Goal: Task Accomplishment & Management: Use online tool/utility

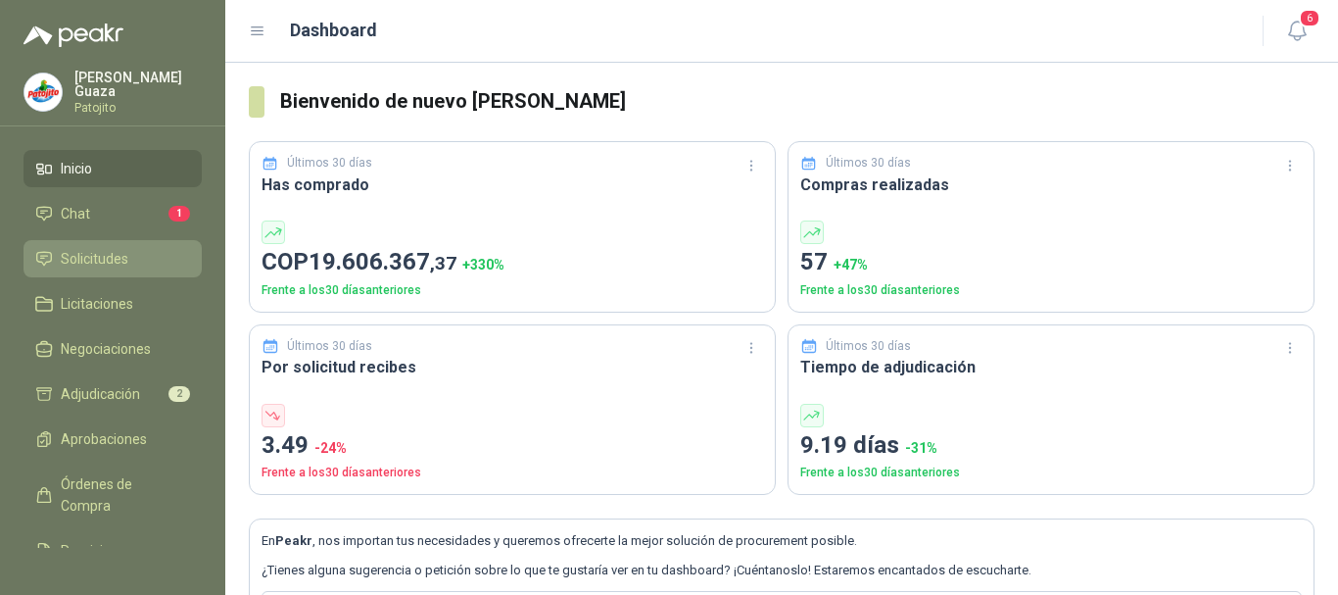
click at [177, 251] on link "Solicitudes" at bounding box center [113, 258] width 178 height 37
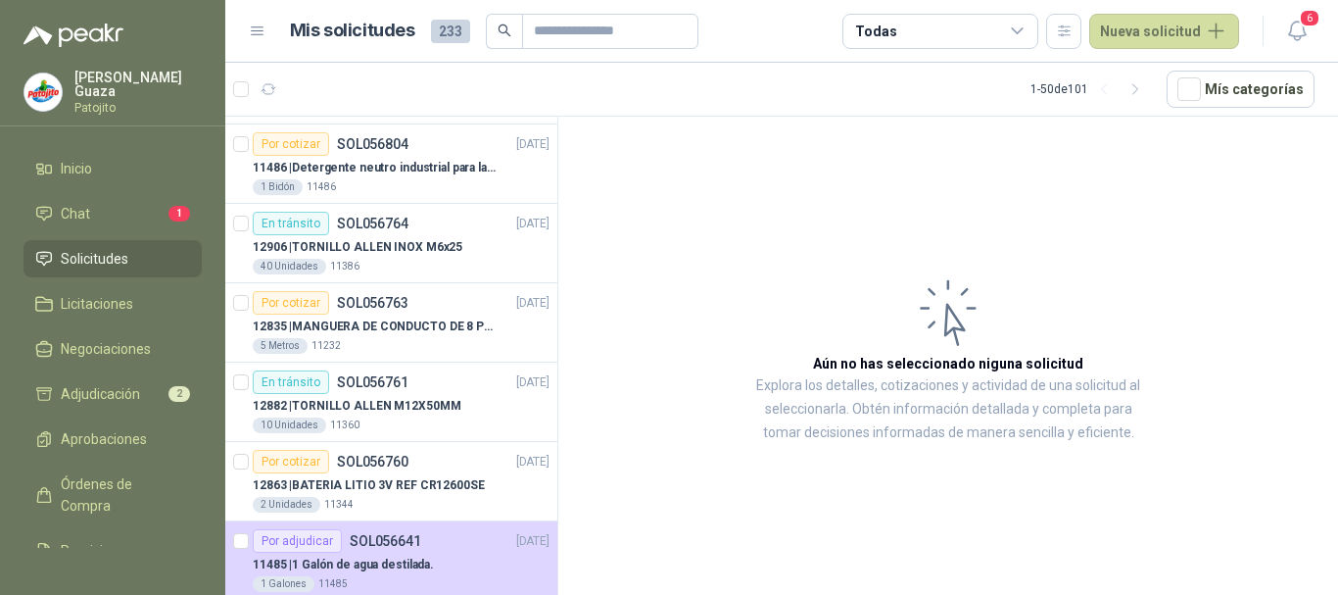
scroll to position [196, 0]
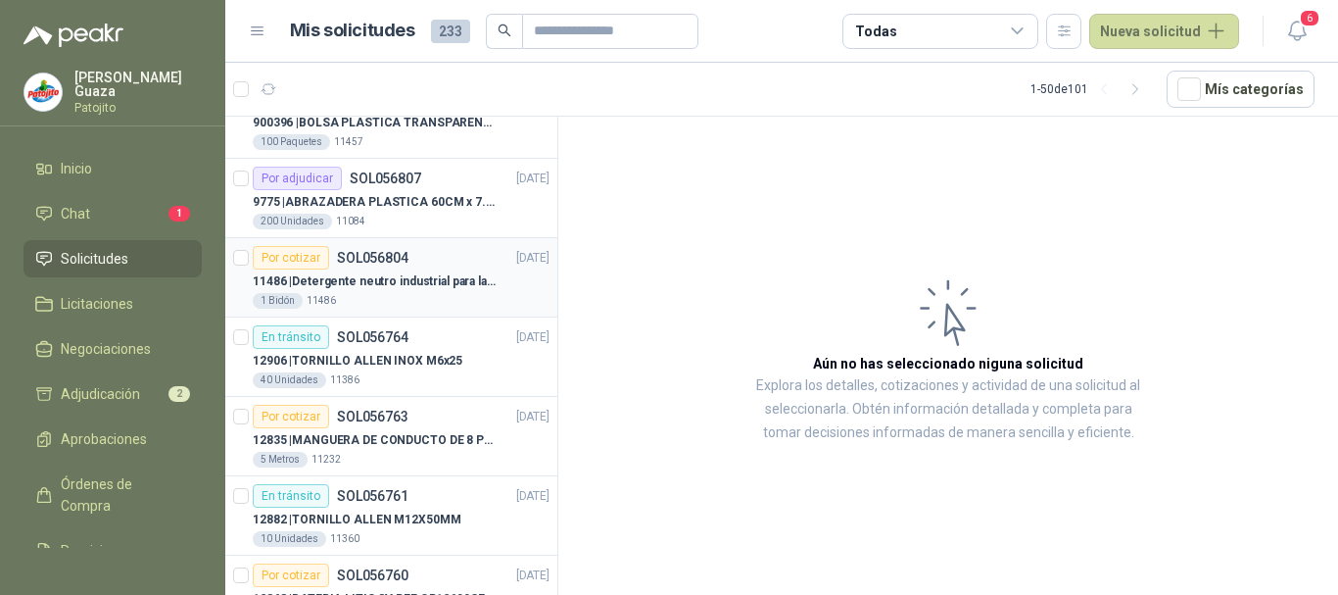
click at [428, 267] on div "Por cotizar SOL056804 [DATE]" at bounding box center [401, 258] width 297 height 24
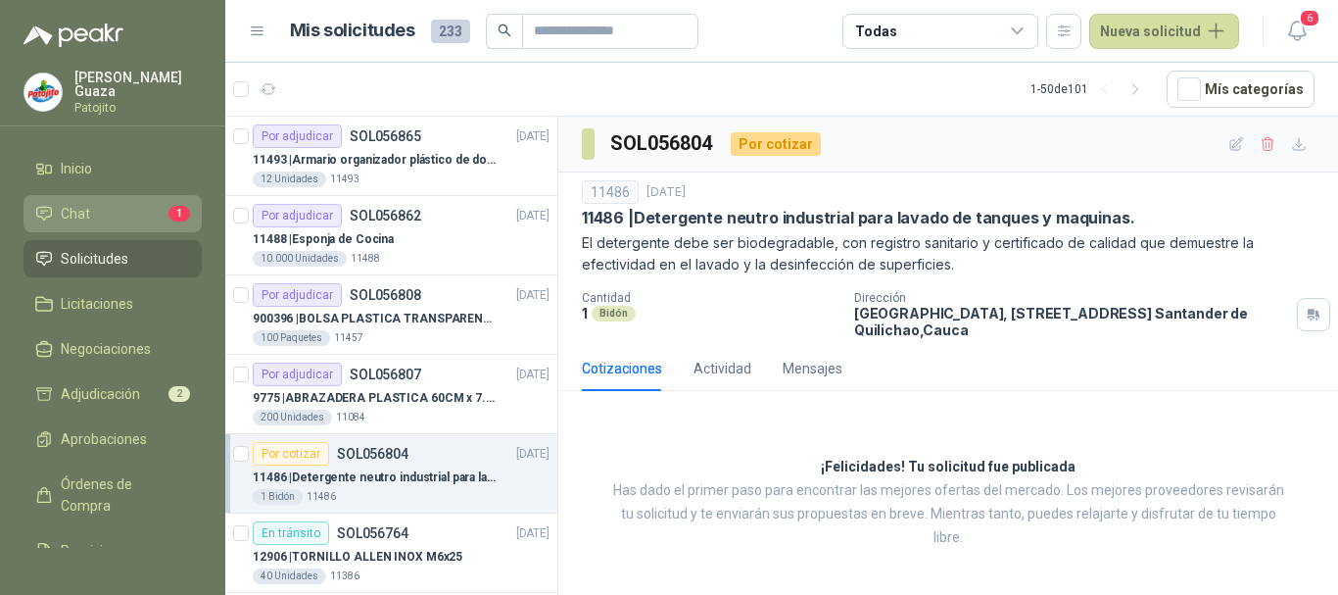
click at [175, 209] on link "Chat 1" at bounding box center [113, 213] width 178 height 37
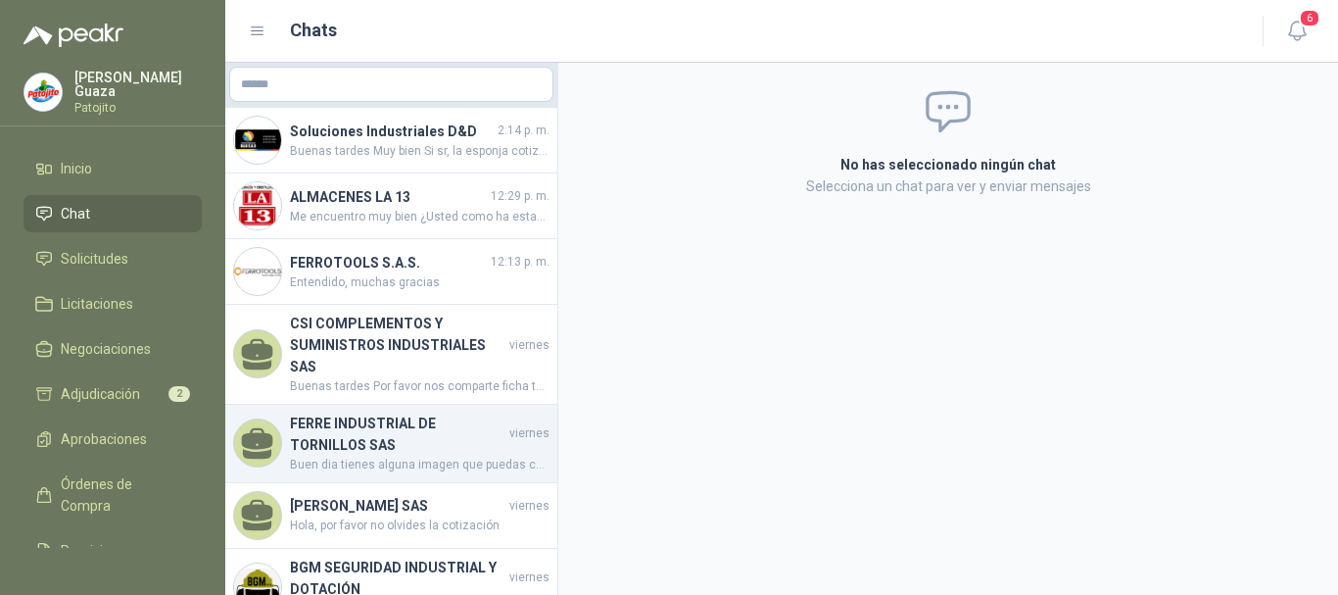
scroll to position [98, 0]
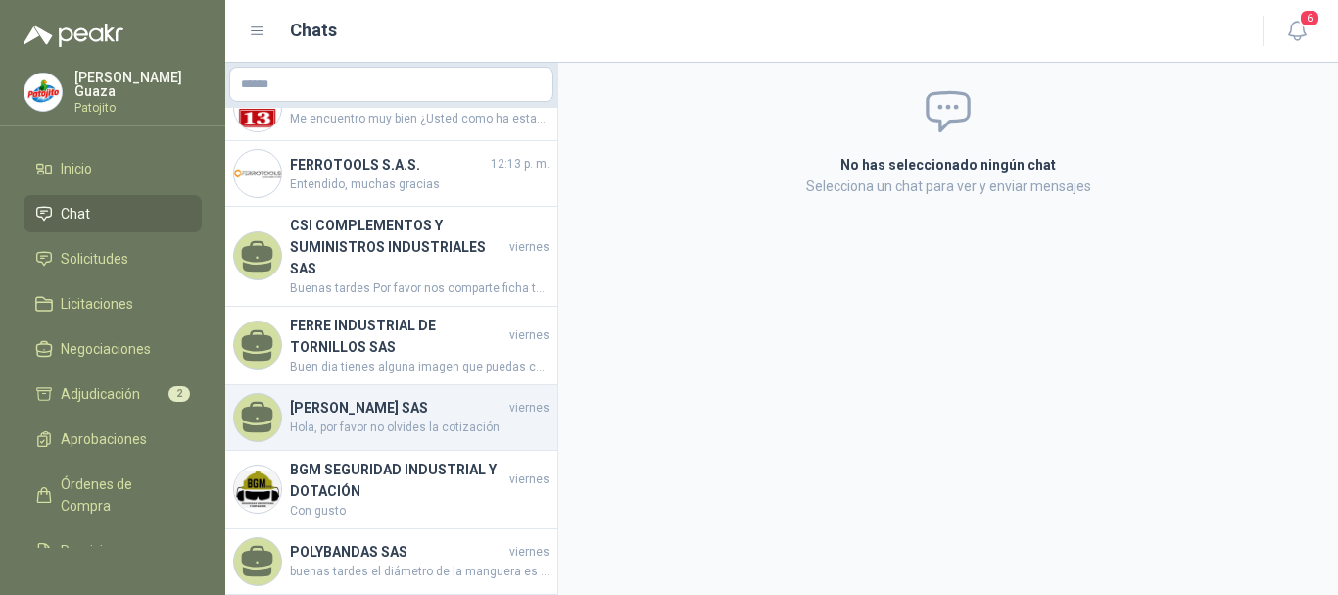
click at [353, 418] on span "Hola, por favor no olvides la cotización" at bounding box center [420, 427] width 260 height 19
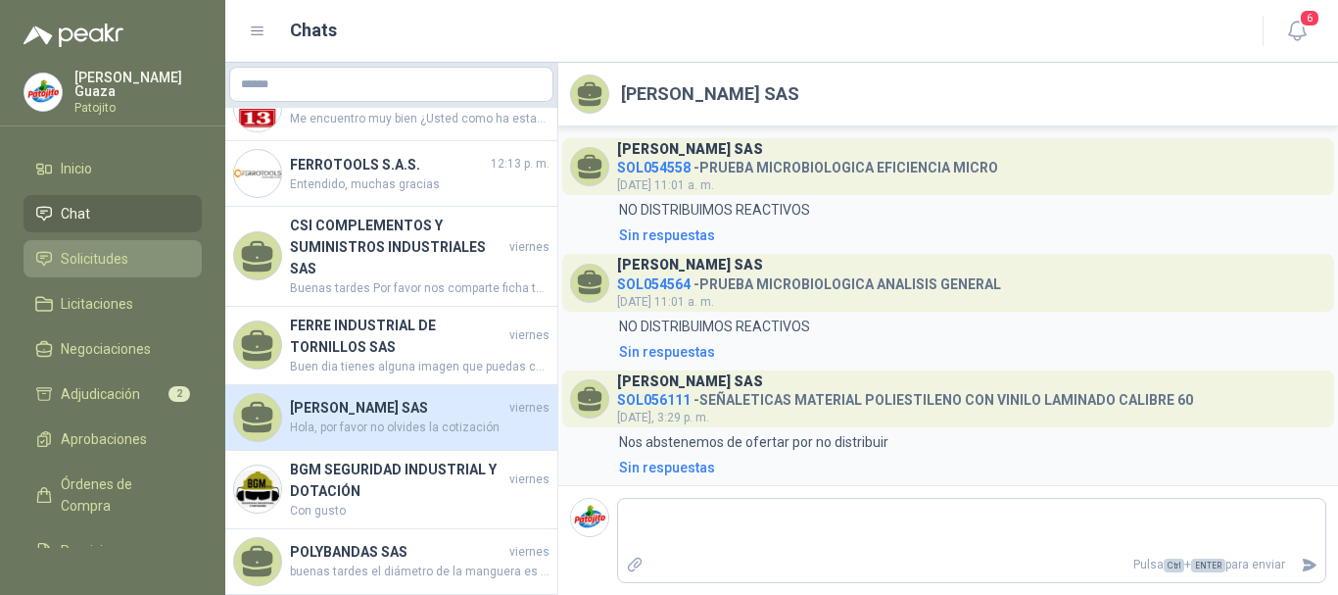
click at [98, 271] on link "Solicitudes" at bounding box center [113, 258] width 178 height 37
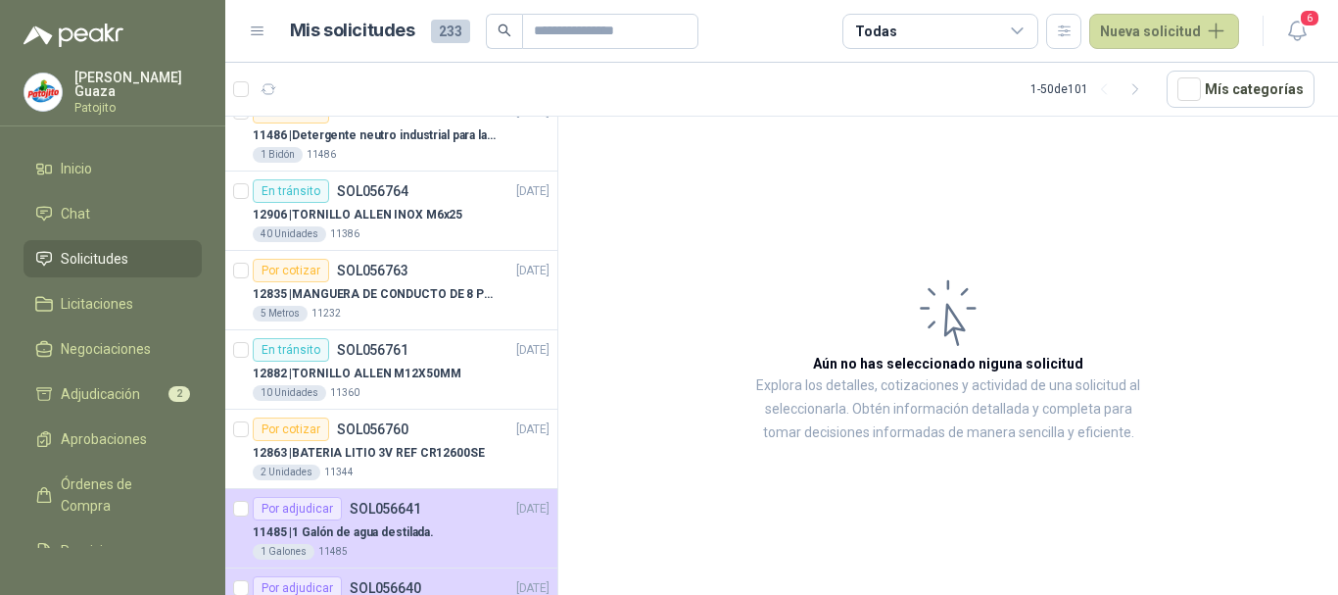
scroll to position [392, 0]
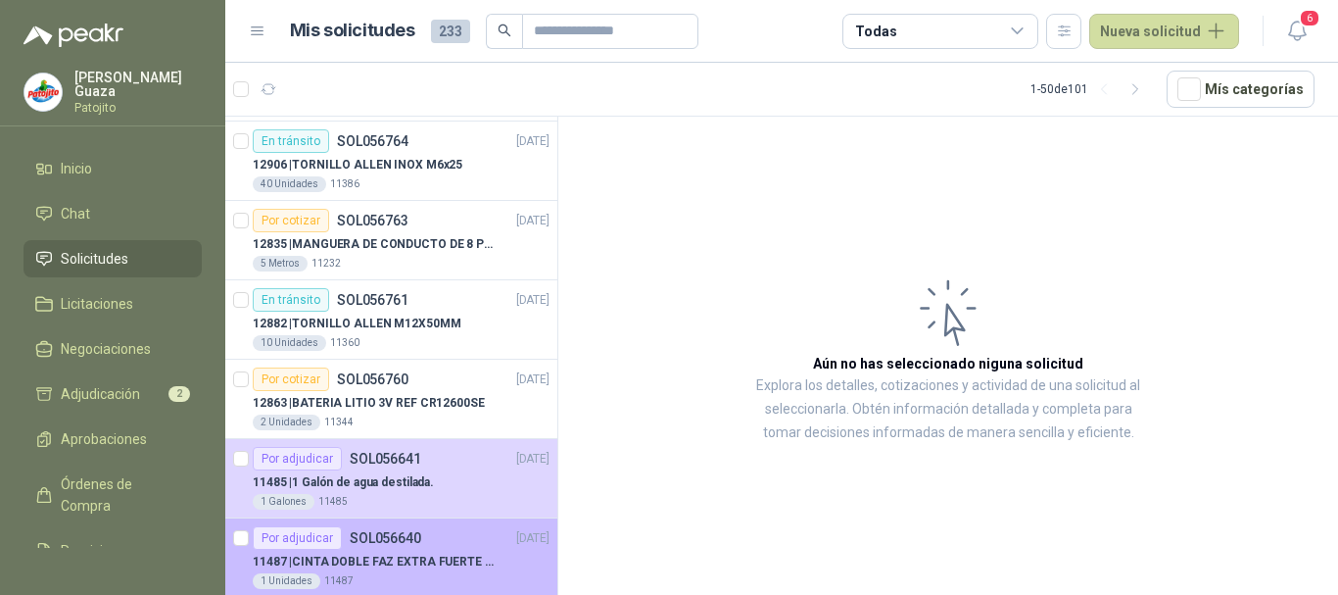
click at [433, 518] on article "Por adjudicar SOL056640 [DATE] 11487 | CINTA DOBLE FAZ EXTRA FUERTE MARCA:3M 1 …" at bounding box center [391, 557] width 332 height 79
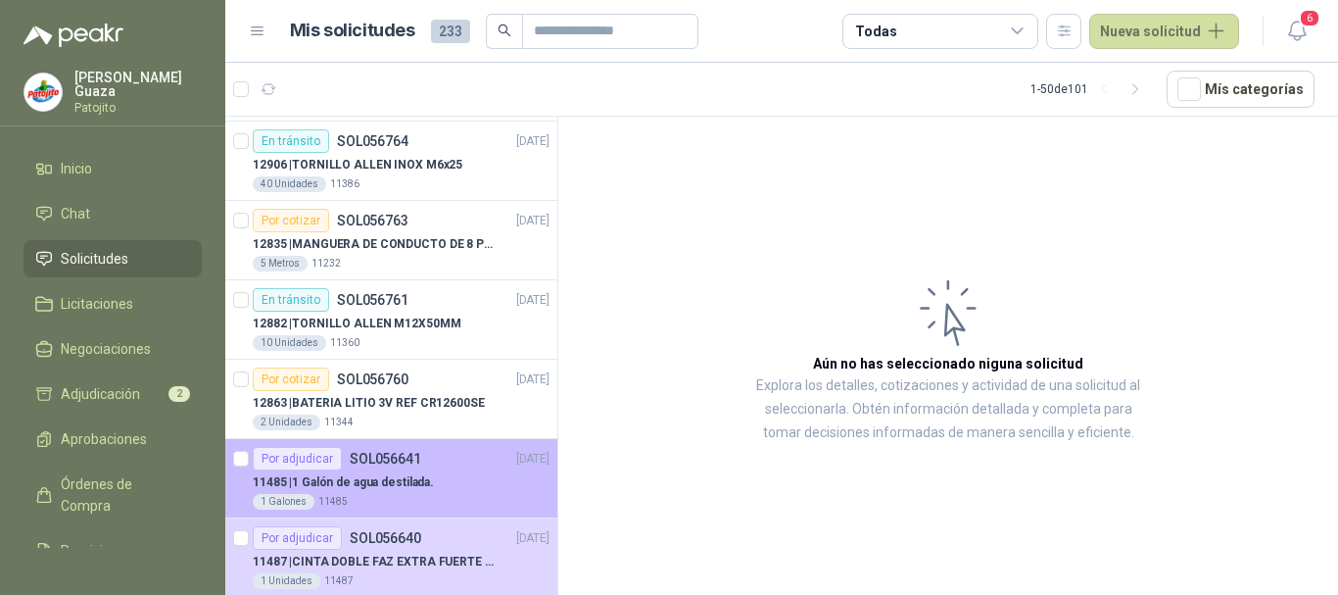
click at [430, 507] on div "1 Galones 11485" at bounding box center [401, 502] width 297 height 16
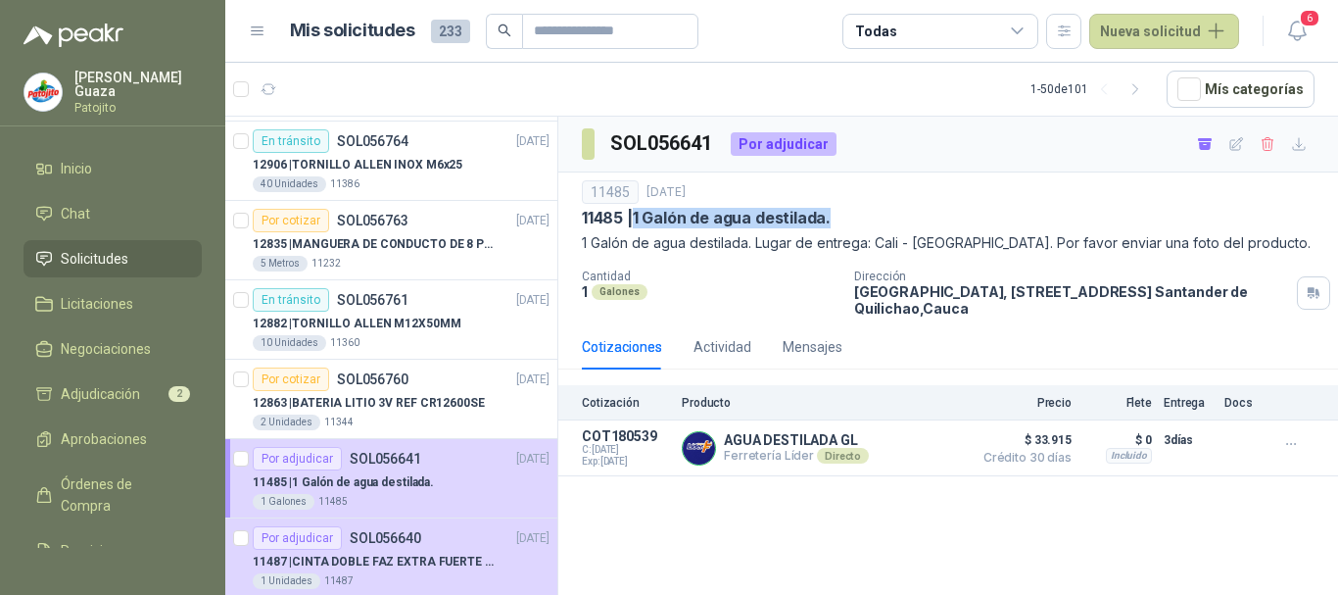
drag, startPoint x: 637, startPoint y: 216, endPoint x: 833, endPoint y: 215, distance: 196.0
click at [833, 215] on div "11485 | 1 Galón de agua destilada." at bounding box center [948, 218] width 733 height 21
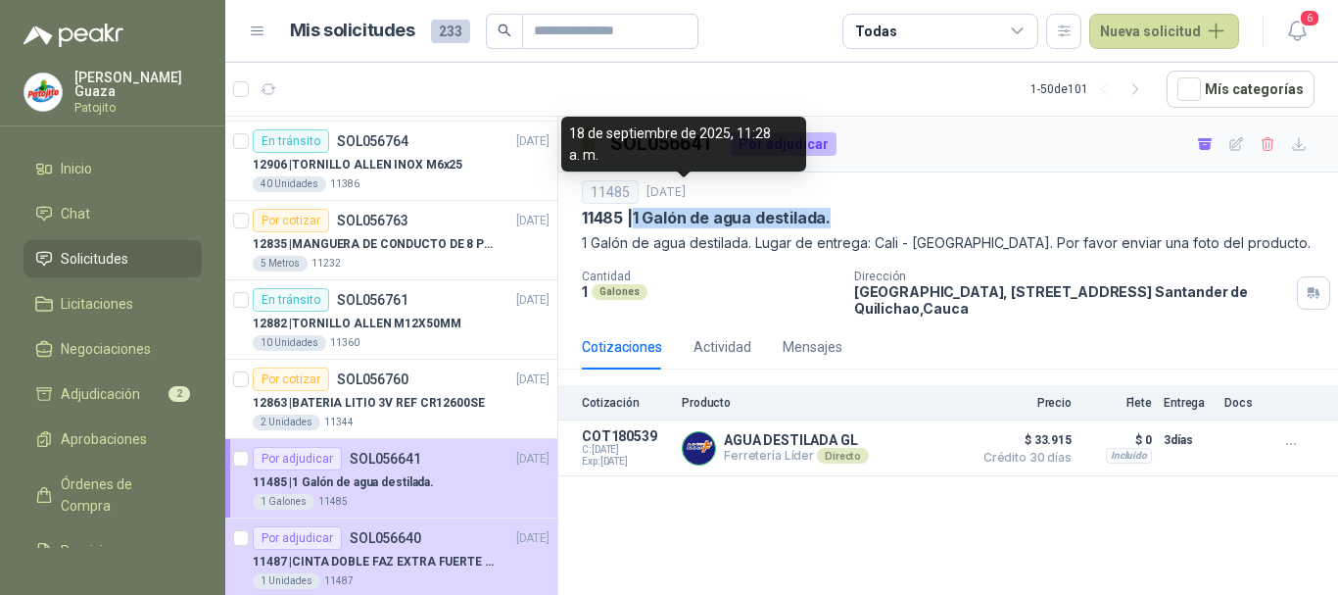
copy p "1 Galón de agua destilada."
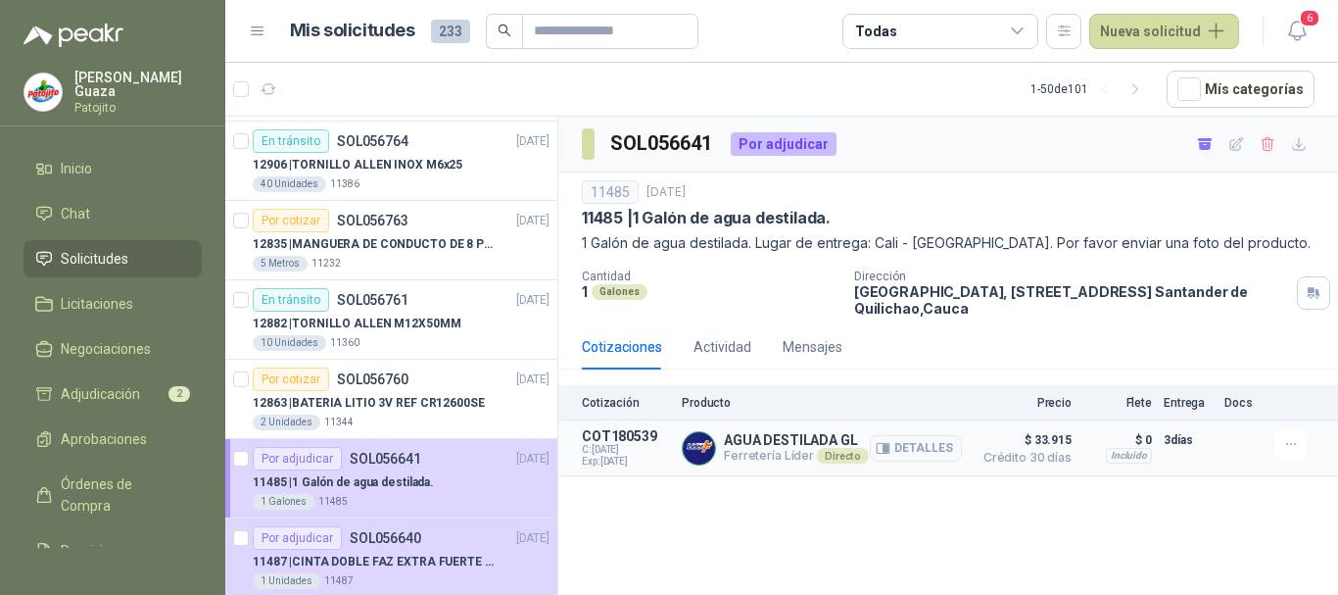
click at [971, 433] on article "COT180539 C: [DATE] Exp: [DATE] AGUA DESTILADA GL Ferretería Líder Directo Deta…" at bounding box center [948, 448] width 780 height 56
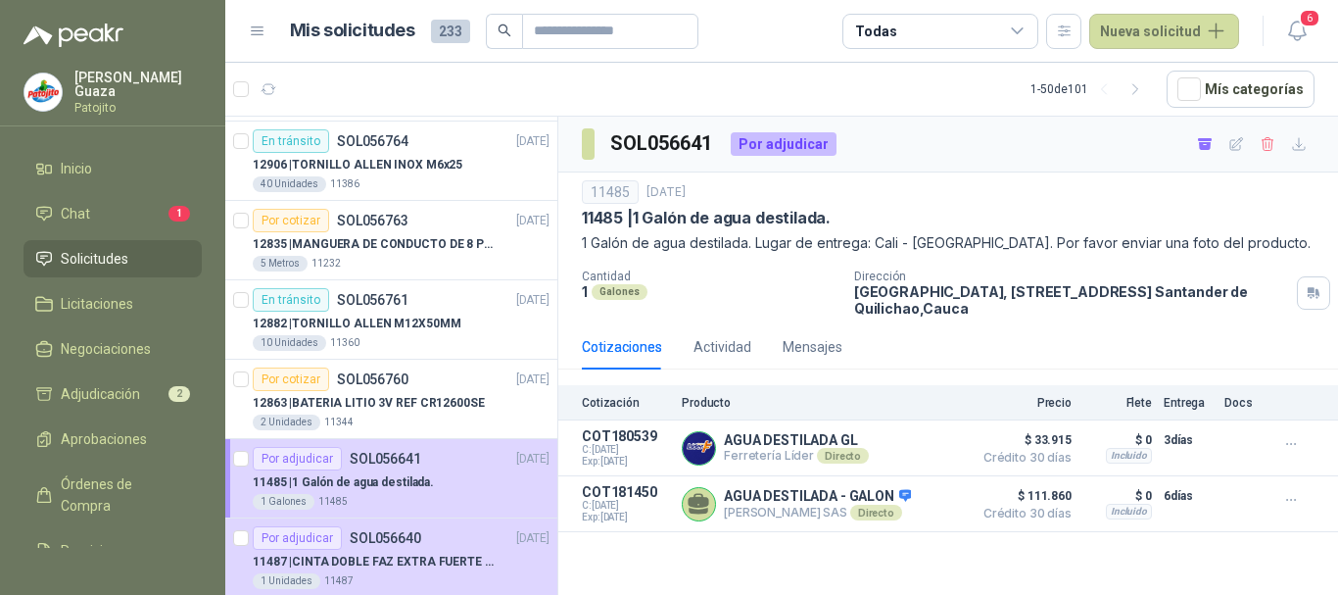
scroll to position [490, 0]
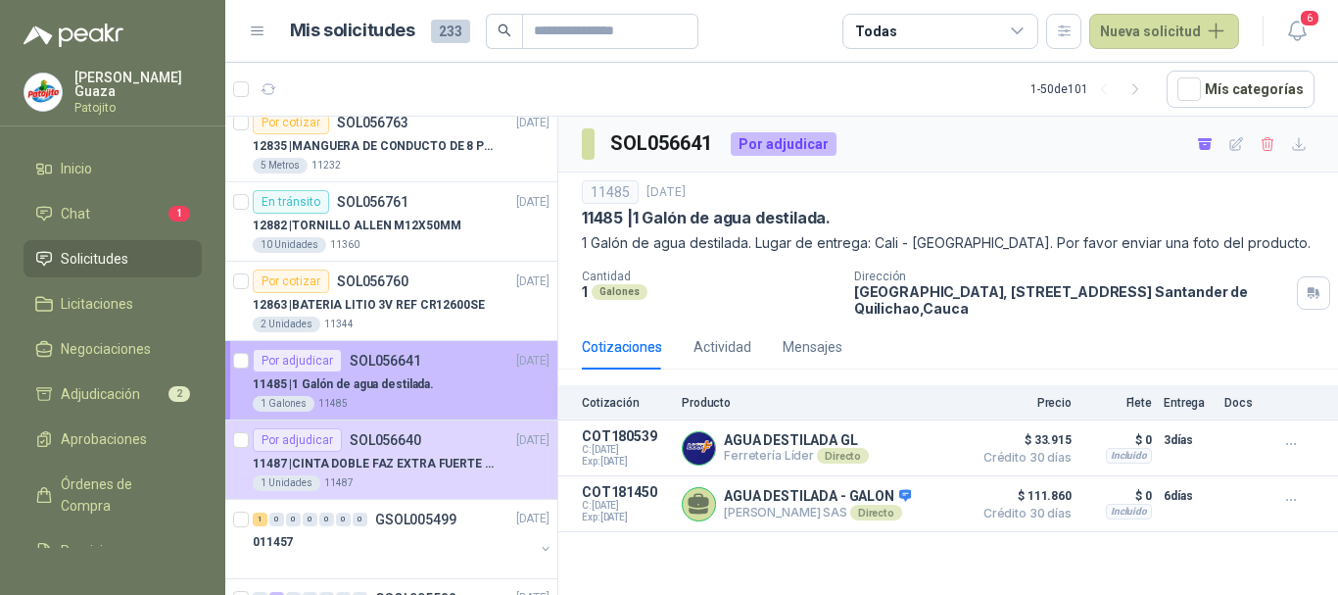
click at [445, 390] on div "11485 | 1 Galón de agua destilada." at bounding box center [401, 384] width 297 height 24
click at [483, 390] on div "11485 | 1 Galón de agua destilada." at bounding box center [401, 384] width 297 height 24
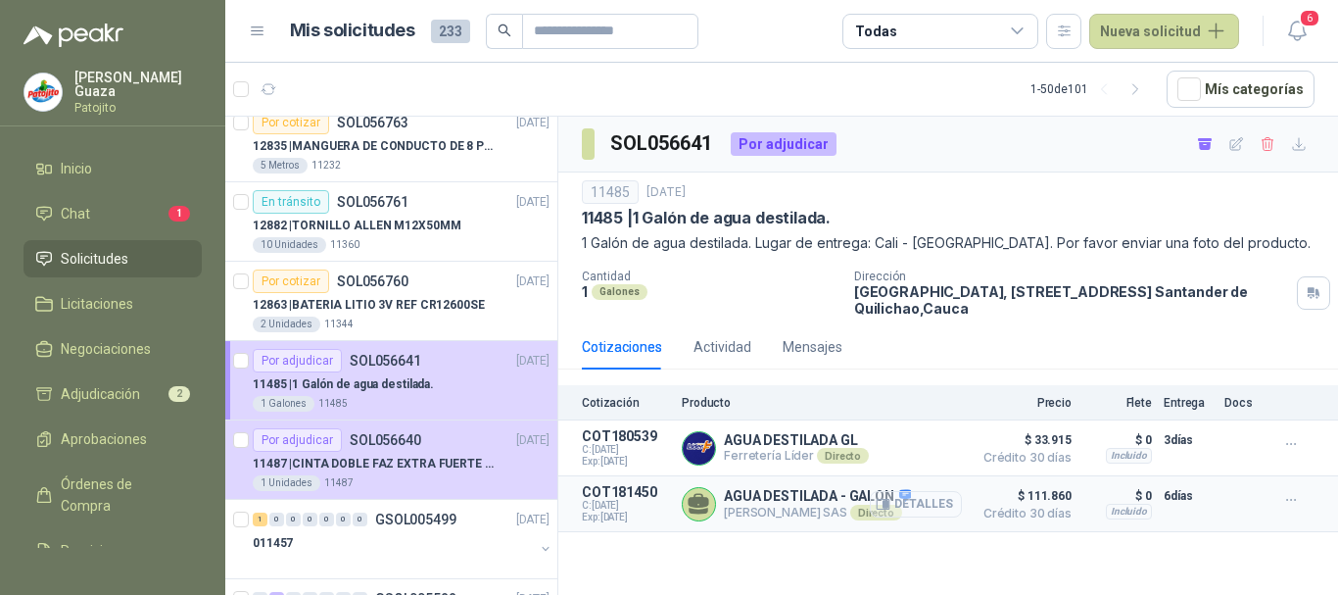
click at [924, 508] on button "Detalles" at bounding box center [916, 504] width 92 height 26
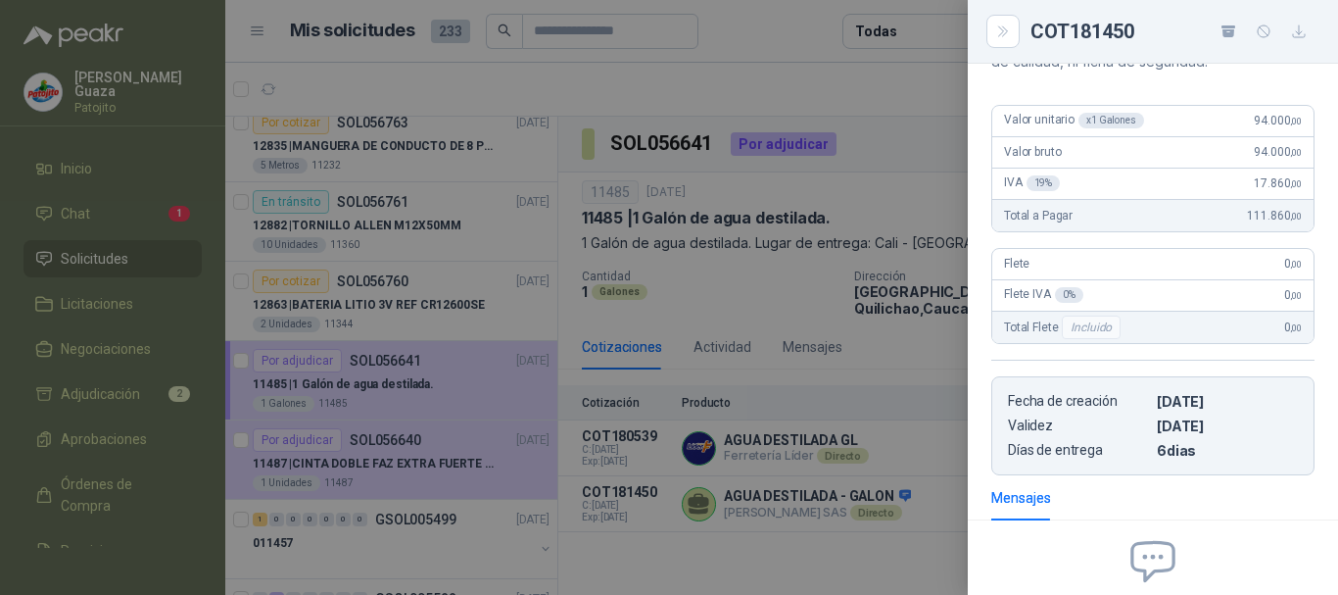
scroll to position [0, 0]
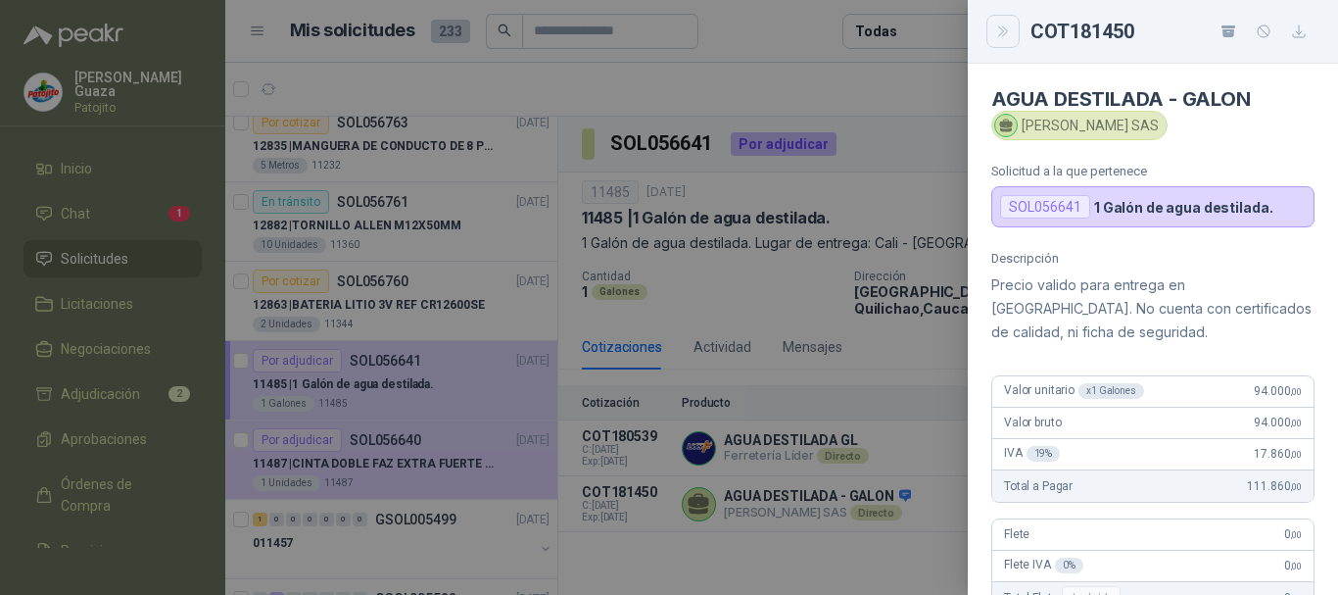
click at [1008, 22] on button "Close" at bounding box center [1003, 31] width 33 height 33
